Goal: Task Accomplishment & Management: Manage account settings

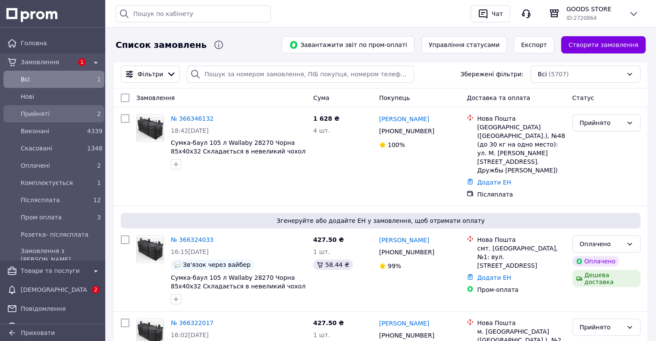
click at [69, 107] on div "Прийняті 2" at bounding box center [53, 114] width 97 height 14
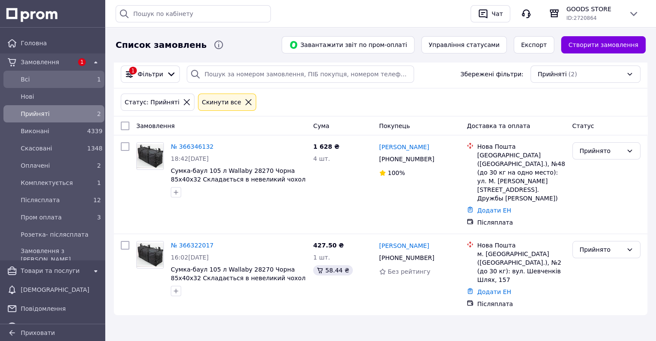
click at [82, 82] on div "Всi" at bounding box center [52, 79] width 66 height 12
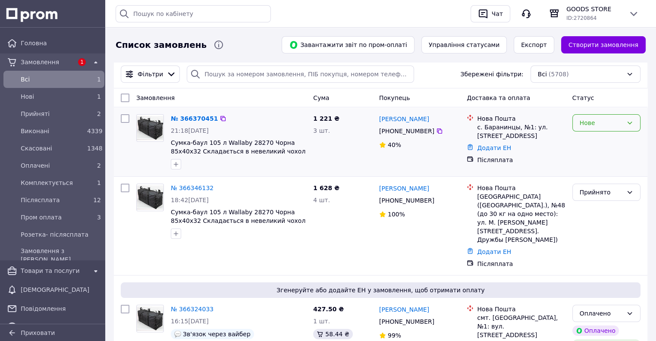
click at [596, 126] on div "Нове" at bounding box center [600, 122] width 43 height 9
click at [596, 141] on li "Прийнято" at bounding box center [605, 142] width 67 height 16
drag, startPoint x: 433, startPoint y: 120, endPoint x: 397, endPoint y: 123, distance: 35.5
click at [397, 123] on div "Діана Митровка" at bounding box center [419, 118] width 83 height 11
copy link "Митровка"
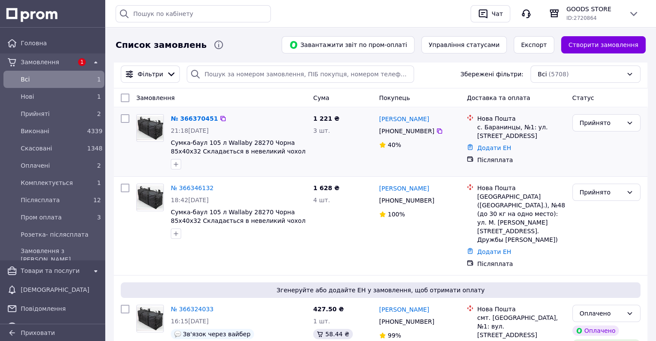
click at [341, 160] on div "1 221 ₴ 3 шт." at bounding box center [343, 142] width 66 height 62
click at [196, 119] on link "№ 366370451" at bounding box center [194, 118] width 47 height 7
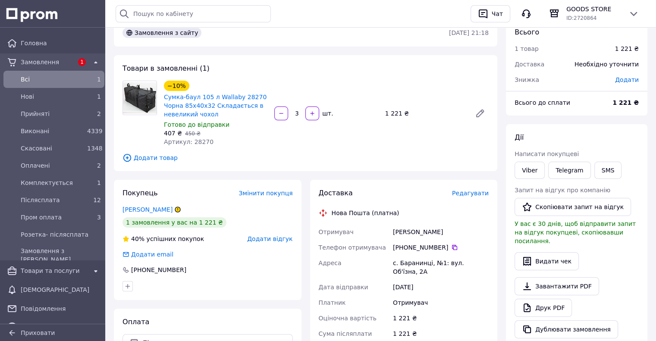
scroll to position [86, 0]
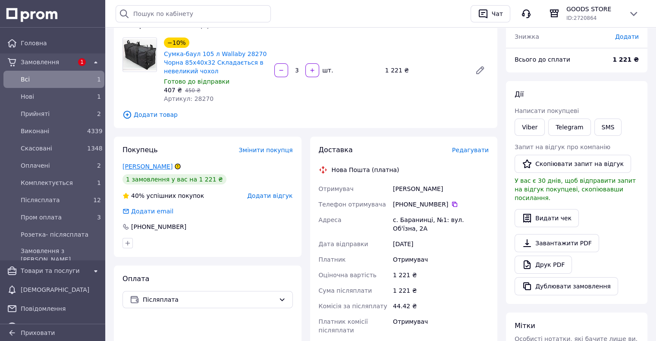
click at [141, 168] on link "Митровка Діана" at bounding box center [147, 166] width 50 height 7
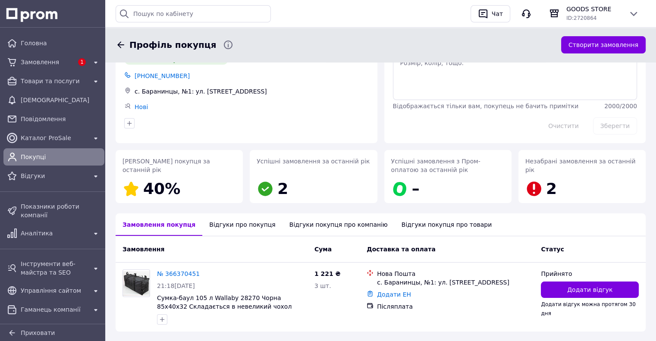
scroll to position [77, 0]
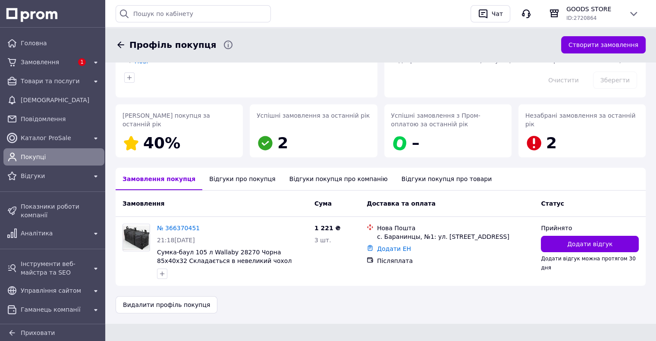
click at [225, 183] on div "Відгуки про покупця" at bounding box center [242, 179] width 80 height 22
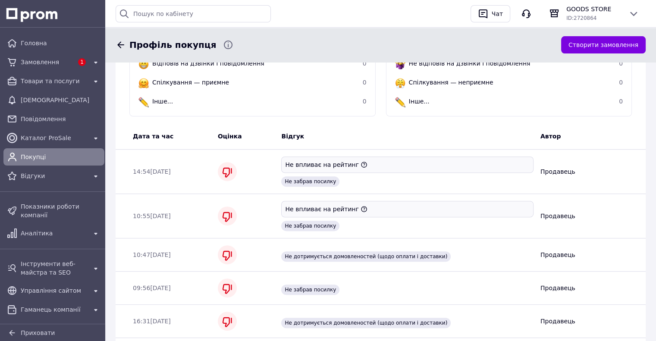
scroll to position [332, 0]
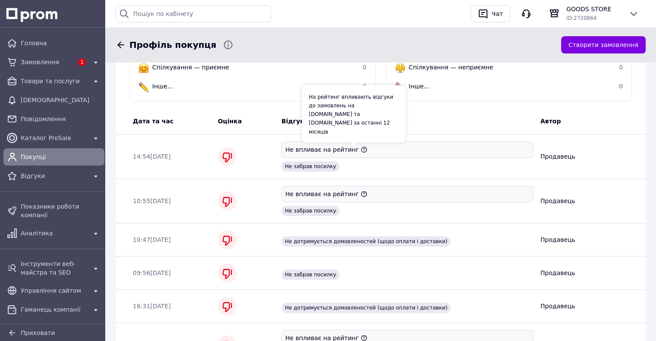
click at [360, 153] on icon at bounding box center [363, 149] width 7 height 7
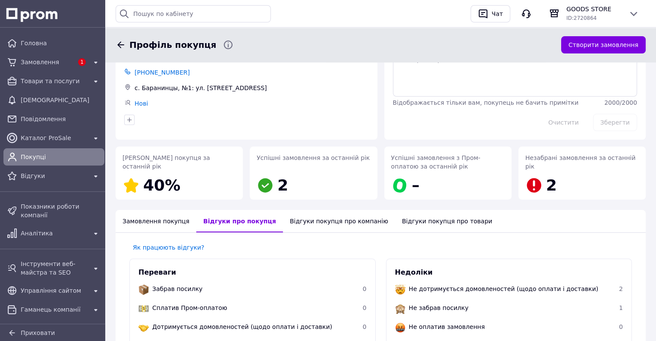
scroll to position [28, 0]
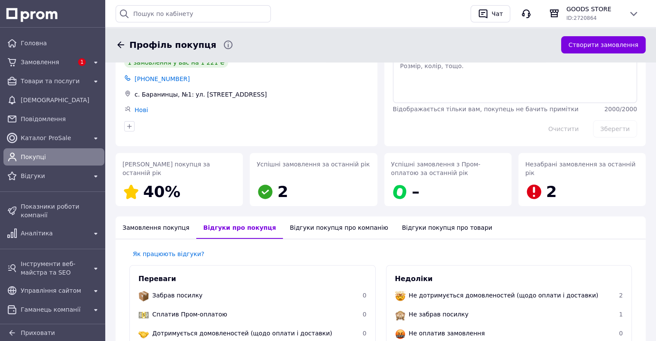
click at [343, 231] on div "Відгуки покупця про компанію" at bounding box center [339, 227] width 112 height 22
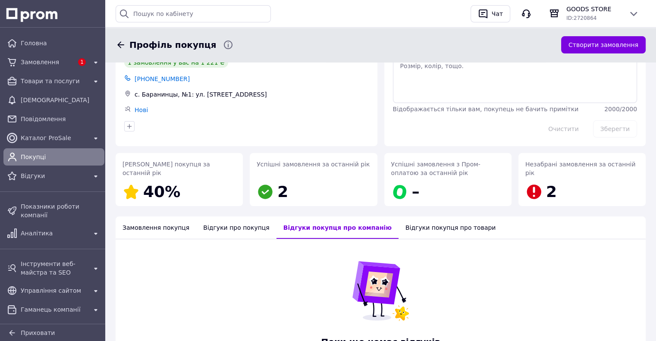
click at [405, 229] on div "Відгуки покупця про товари" at bounding box center [450, 227] width 104 height 22
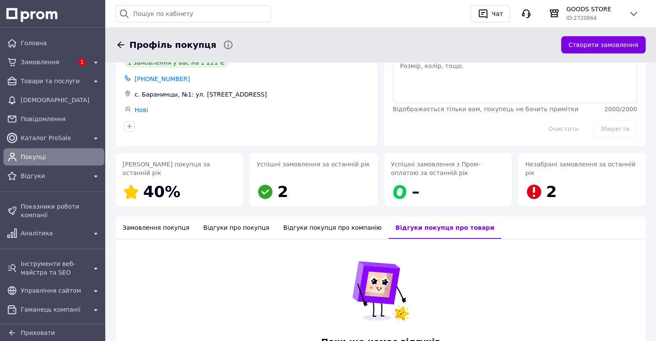
click at [147, 231] on div "Замовлення покупця" at bounding box center [156, 227] width 81 height 22
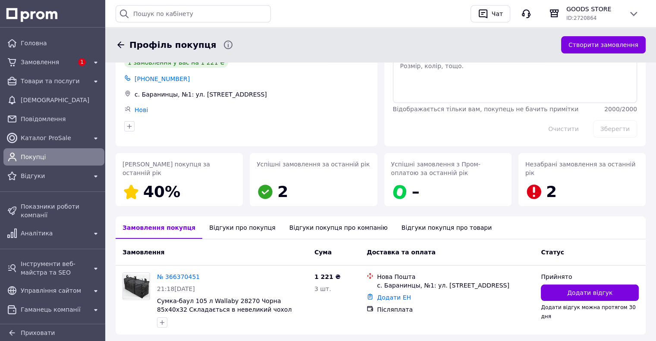
scroll to position [0, 0]
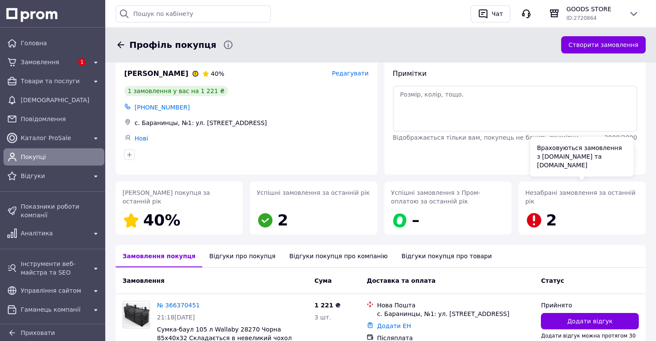
click at [563, 210] on div "Незабрані замовлення за останній рік 2" at bounding box center [581, 209] width 113 height 43
click at [120, 46] on icon at bounding box center [121, 45] width 10 height 10
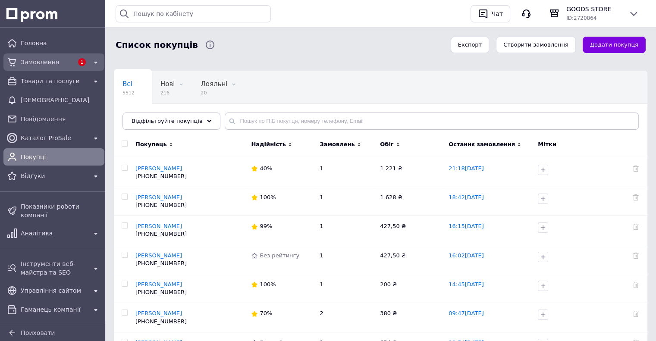
click at [65, 62] on span "Замовлення" at bounding box center [47, 62] width 53 height 9
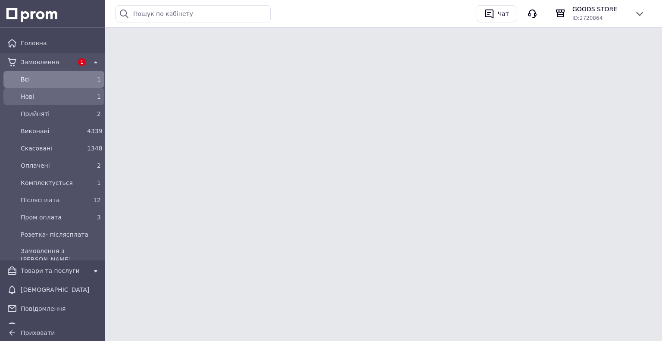
click at [66, 91] on div "Нові" at bounding box center [52, 97] width 66 height 12
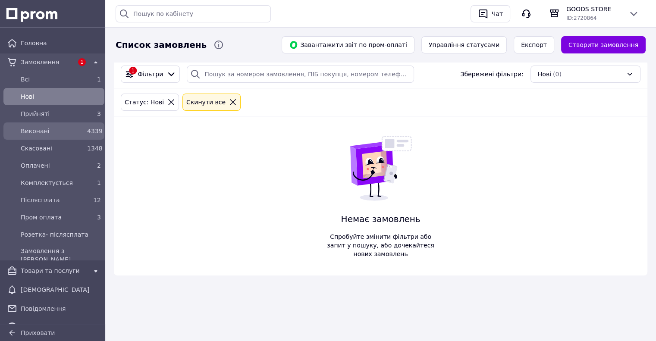
click at [72, 125] on div "Виконані" at bounding box center [52, 131] width 66 height 12
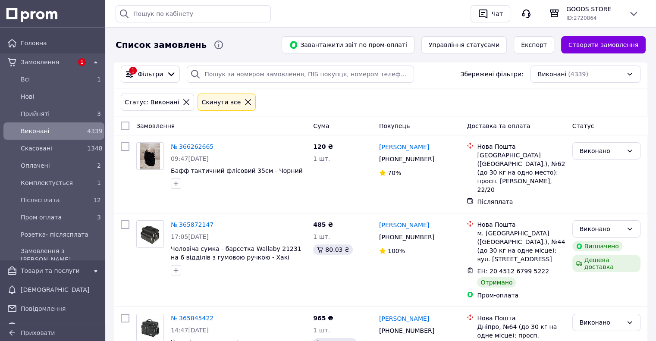
click at [64, 100] on span "Нові" at bounding box center [61, 96] width 80 height 9
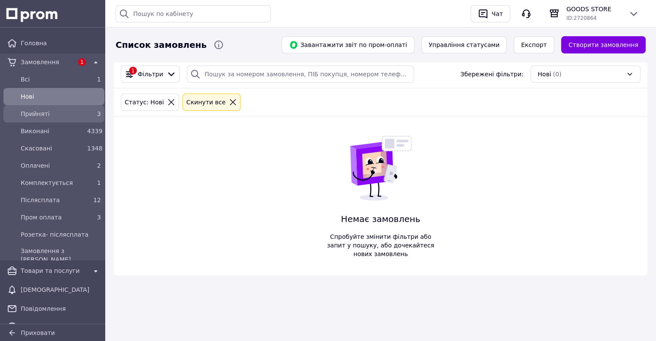
click at [69, 113] on span "Прийняті" at bounding box center [52, 113] width 63 height 9
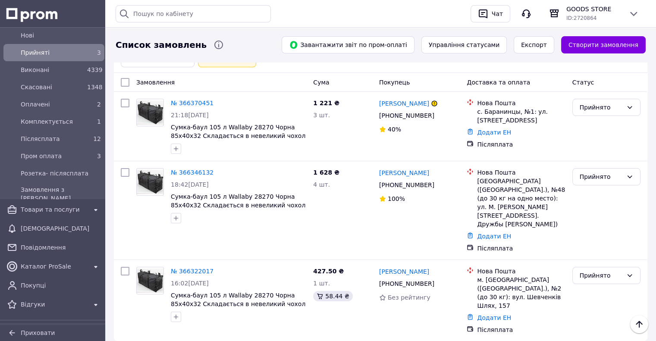
scroll to position [129, 0]
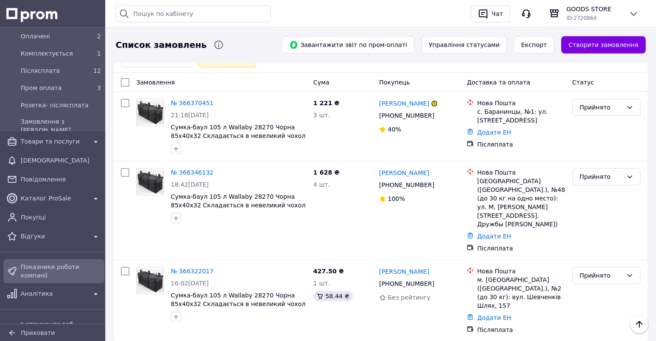
click at [66, 261] on div "Показники роботи компанії" at bounding box center [53, 271] width 97 height 21
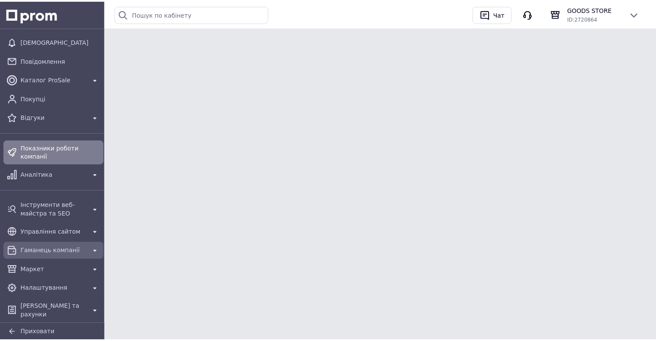
scroll to position [50, 0]
